Goal: Check status: Check status

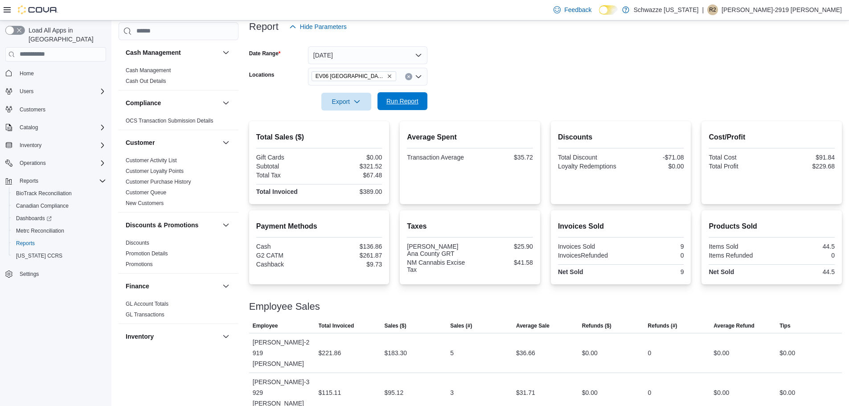
scroll to position [457, 0]
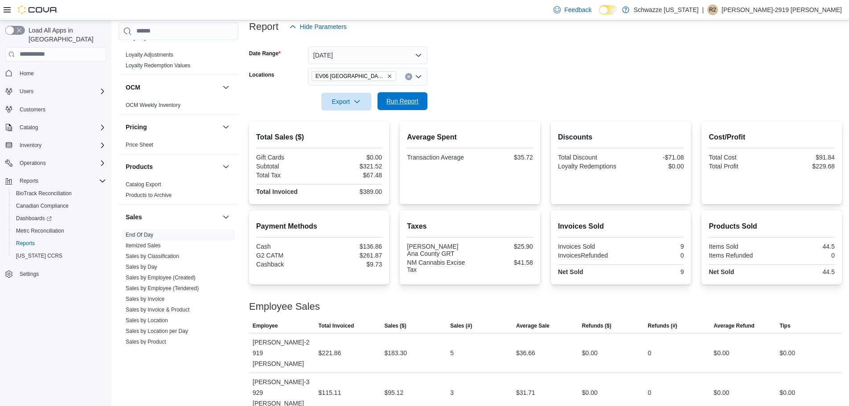
click at [402, 108] on span "Run Report" at bounding box center [402, 101] width 39 height 18
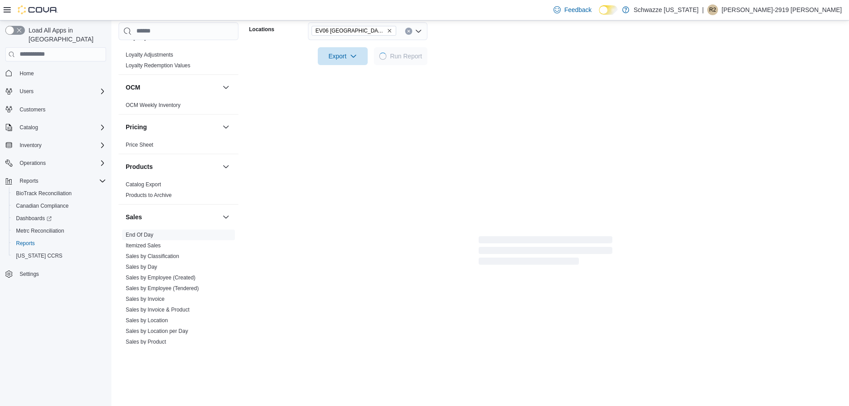
scroll to position [112, 0]
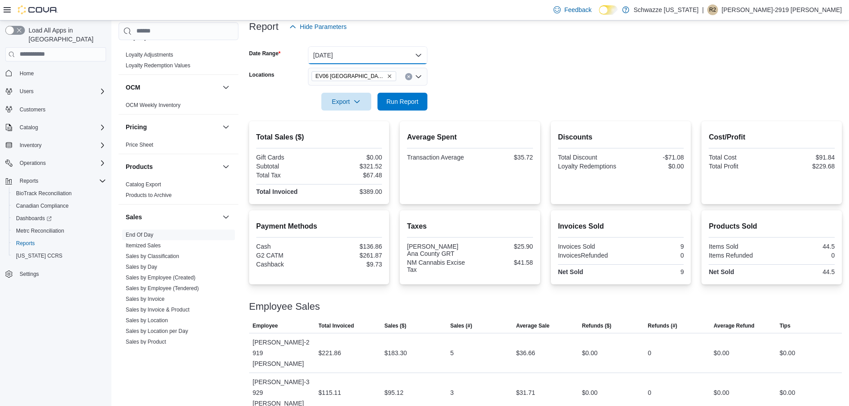
click at [401, 49] on button "[DATE]" at bounding box center [367, 55] width 119 height 18
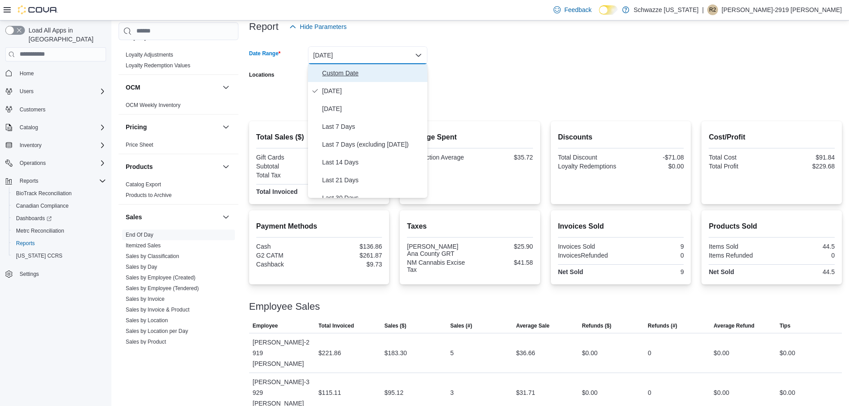
click at [366, 77] on span "Custom Date" at bounding box center [373, 73] width 102 height 11
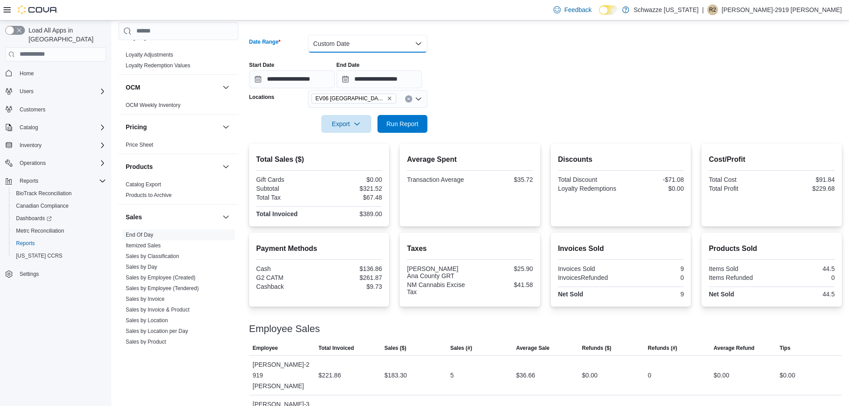
scroll to position [135, 0]
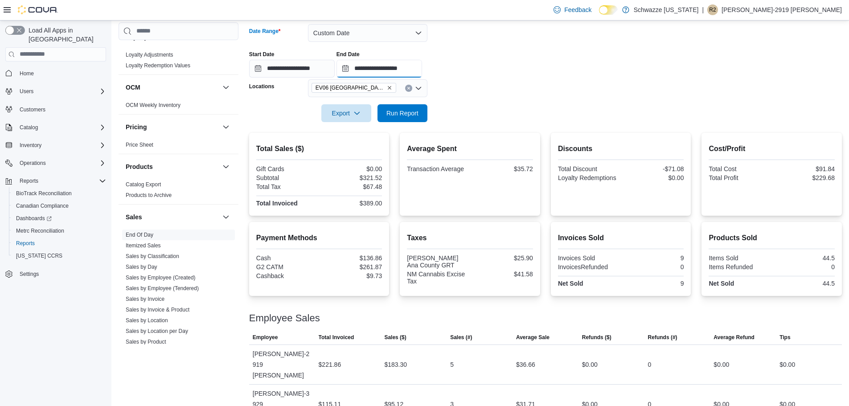
click at [405, 65] on input "**********" at bounding box center [379, 69] width 86 height 18
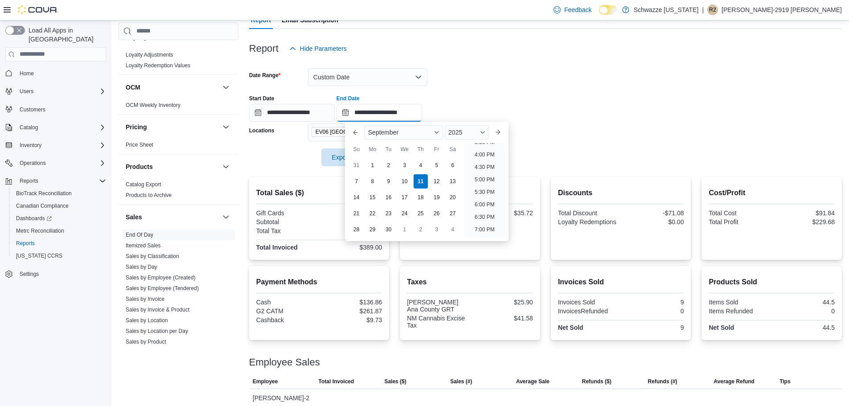
scroll to position [373, 0]
click at [482, 151] on li "3:00 PM" at bounding box center [484, 152] width 27 height 11
type input "**********"
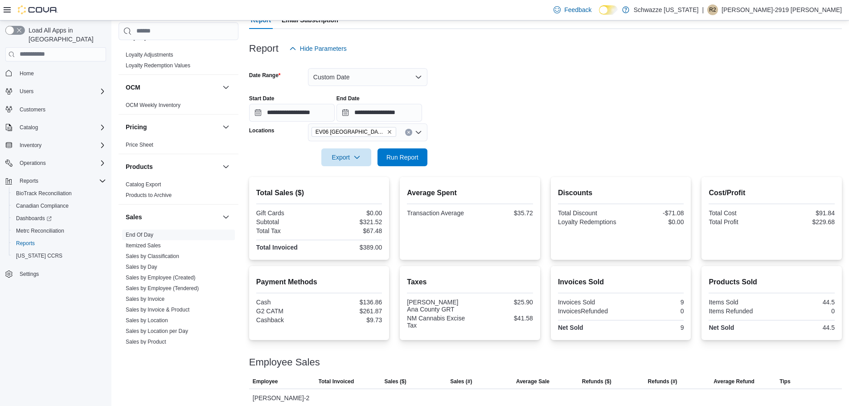
click at [529, 133] on form "**********" at bounding box center [545, 111] width 593 height 109
drag, startPoint x: 396, startPoint y: 151, endPoint x: 406, endPoint y: 149, distance: 10.4
click at [397, 151] on span "Run Report" at bounding box center [402, 157] width 39 height 18
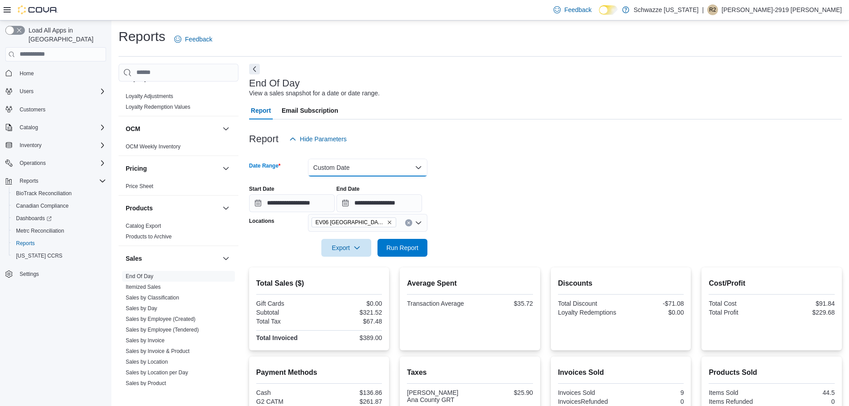
click at [384, 166] on button "Custom Date" at bounding box center [367, 168] width 119 height 18
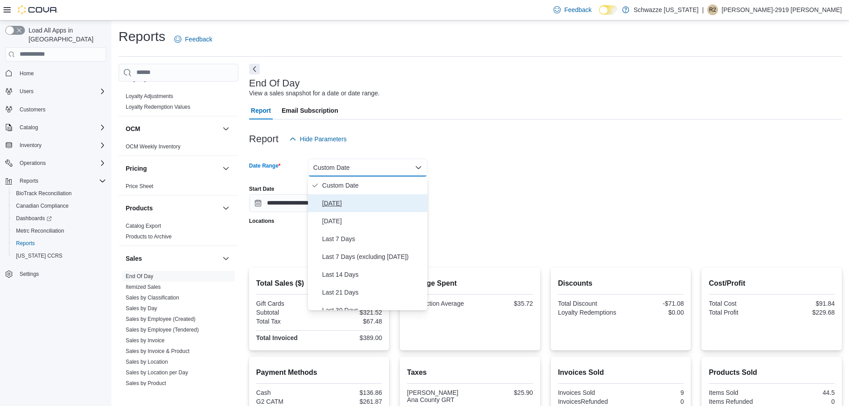
drag, startPoint x: 338, startPoint y: 205, endPoint x: 355, endPoint y: 193, distance: 20.3
click at [338, 204] on span "[DATE]" at bounding box center [373, 203] width 102 height 11
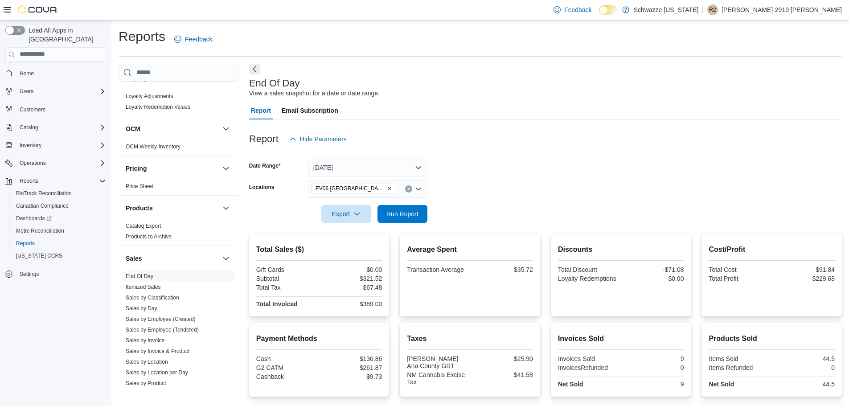
click at [496, 155] on div at bounding box center [545, 153] width 593 height 11
click at [418, 217] on span "Run Report" at bounding box center [402, 213] width 32 height 9
click at [416, 213] on span "Run Report" at bounding box center [402, 213] width 32 height 9
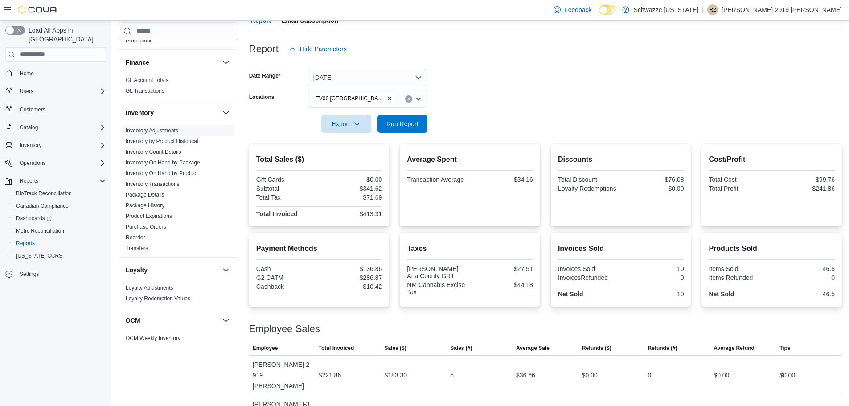
scroll to position [223, 0]
click at [189, 209] on span "Package History" at bounding box center [178, 206] width 113 height 11
click at [158, 196] on link "Package Details" at bounding box center [145, 196] width 39 height 6
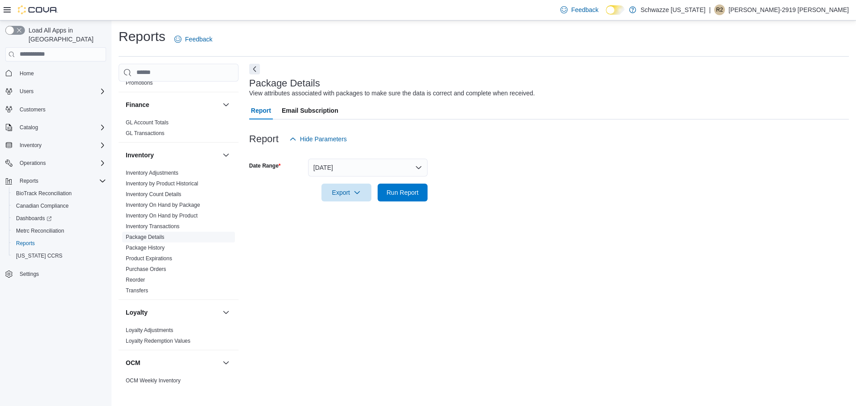
click at [184, 235] on span "Package Details" at bounding box center [178, 237] width 113 height 11
click at [192, 175] on span "Inventory Adjustments" at bounding box center [178, 173] width 113 height 11
click at [166, 250] on span "Package History" at bounding box center [178, 247] width 113 height 11
click at [158, 247] on link "Package History" at bounding box center [145, 248] width 39 height 6
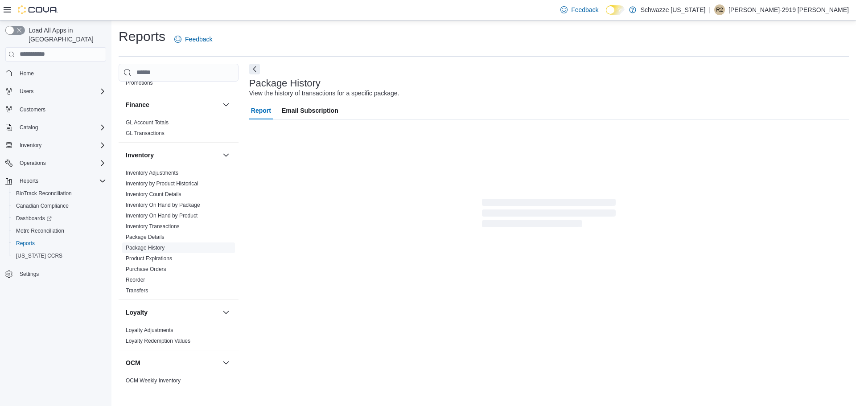
click at [158, 247] on link "Package History" at bounding box center [145, 248] width 39 height 6
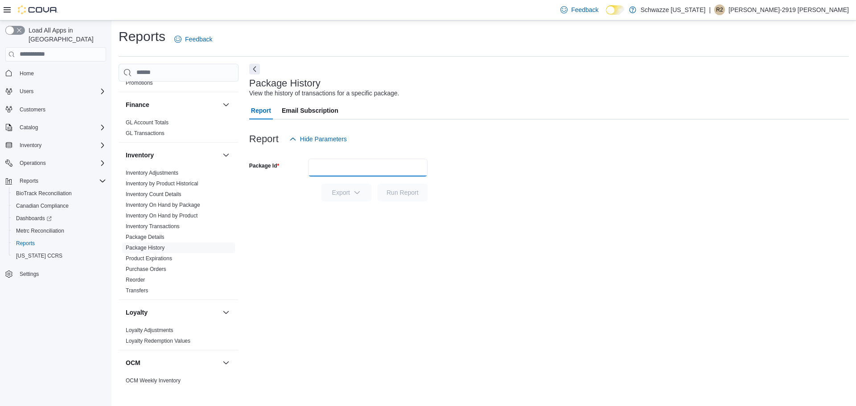
click at [368, 172] on input "Package Id" at bounding box center [367, 168] width 119 height 18
paste input "**********"
type input "**********"
click at [423, 193] on button "Run Report" at bounding box center [402, 192] width 50 height 18
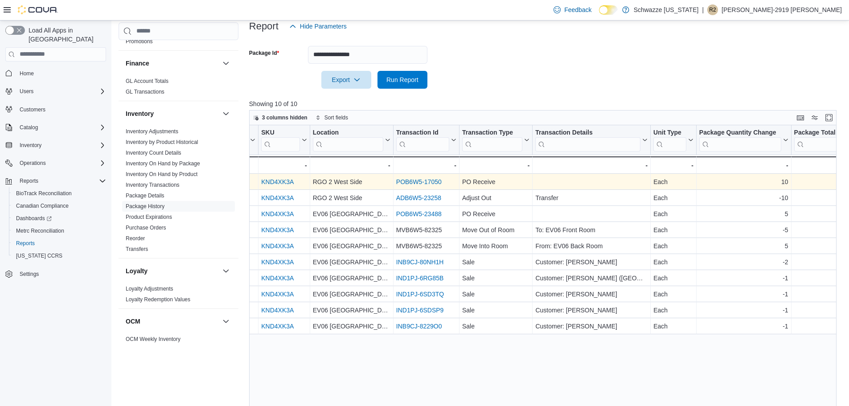
scroll to position [115, 0]
